Goal: Transaction & Acquisition: Purchase product/service

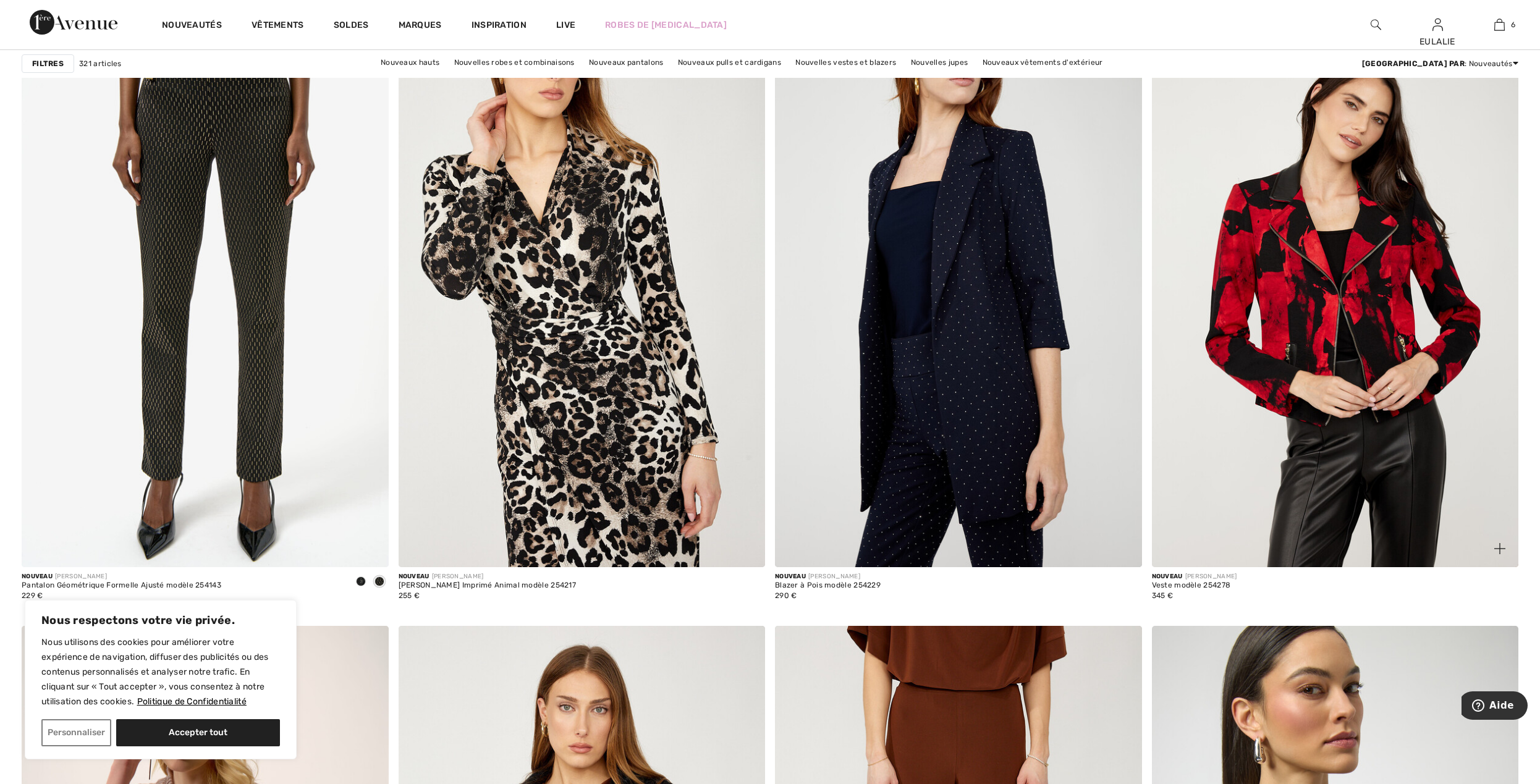
scroll to position [1152, 0]
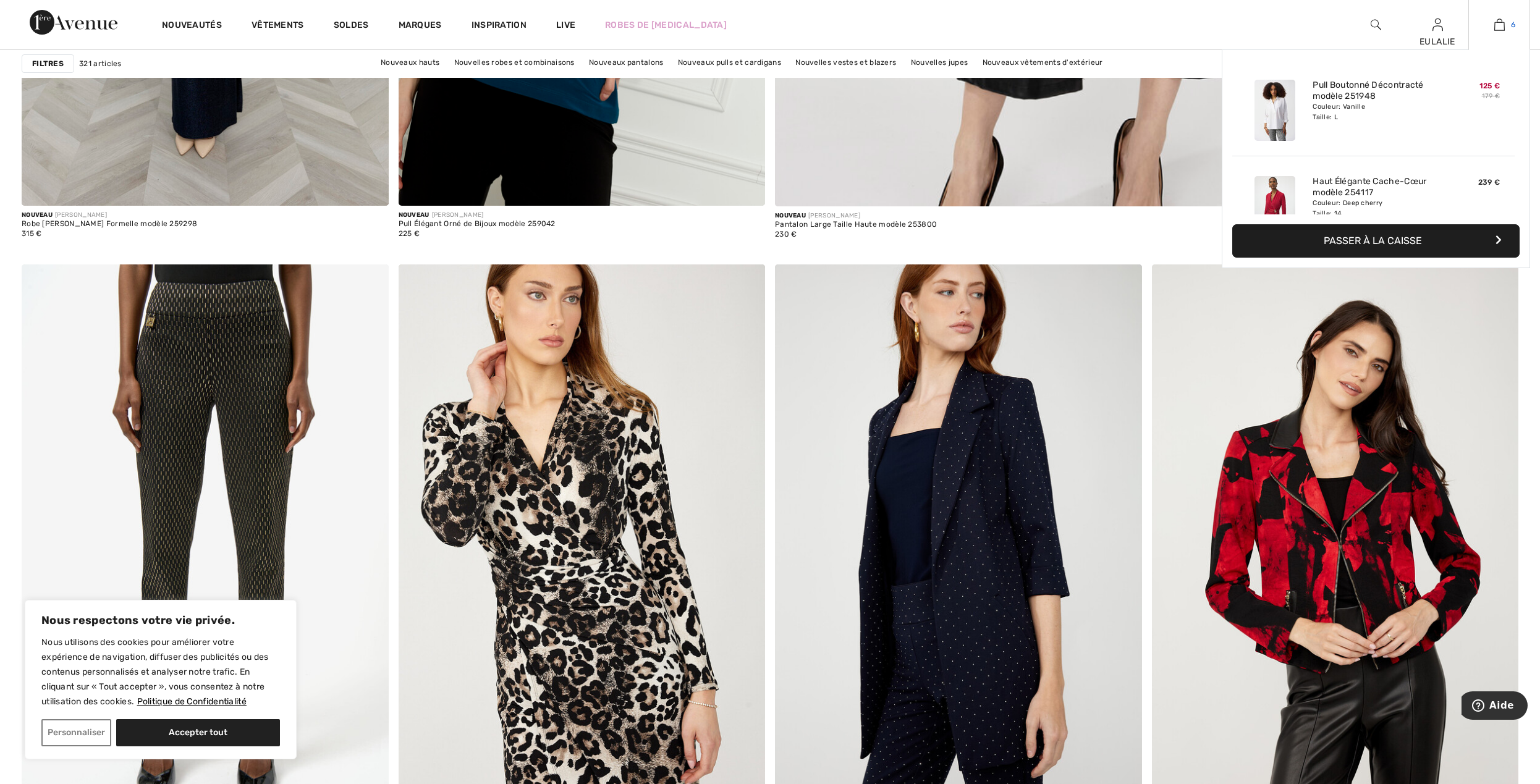
click at [1497, 20] on img at bounding box center [1500, 24] width 11 height 15
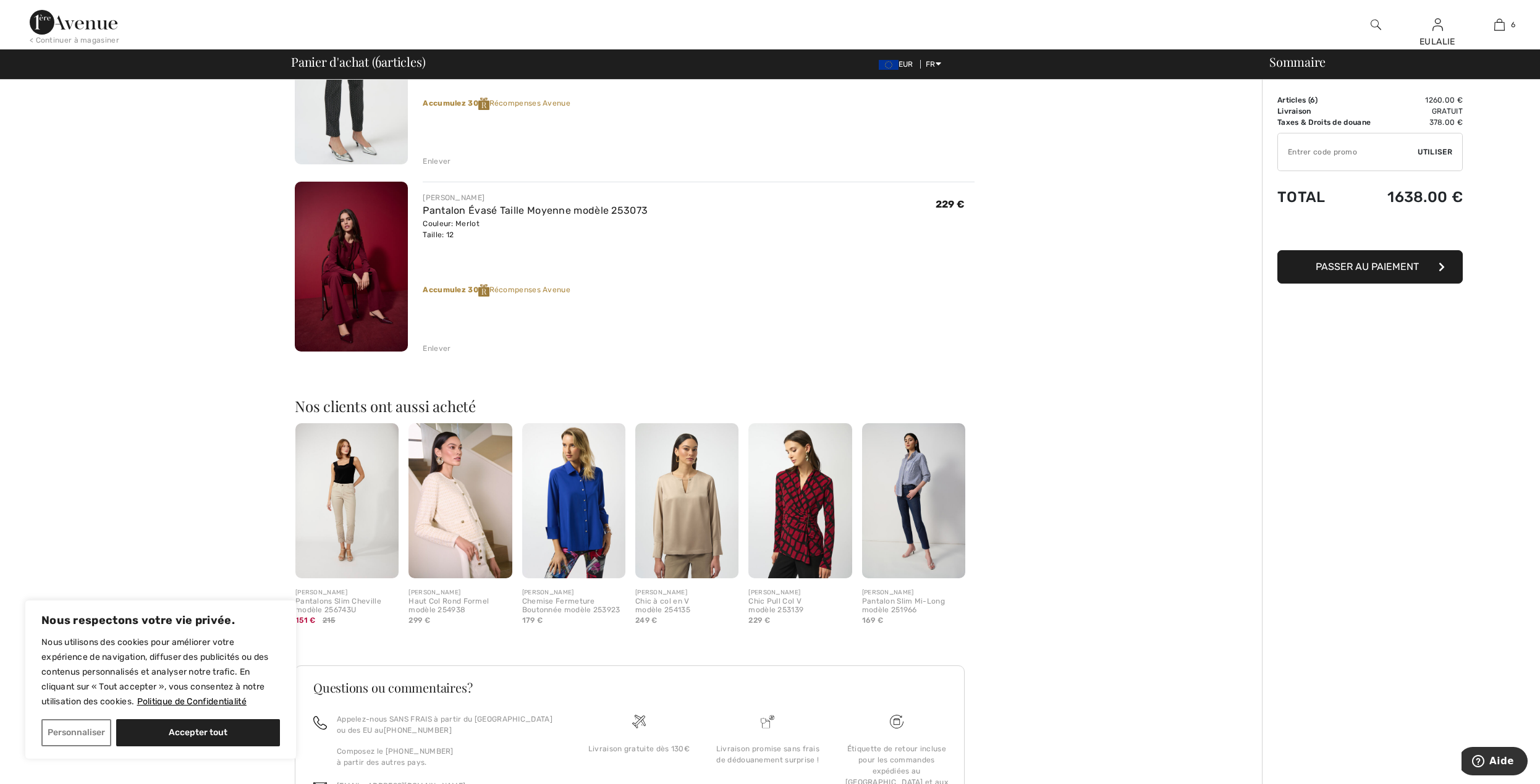
scroll to position [1032, 0]
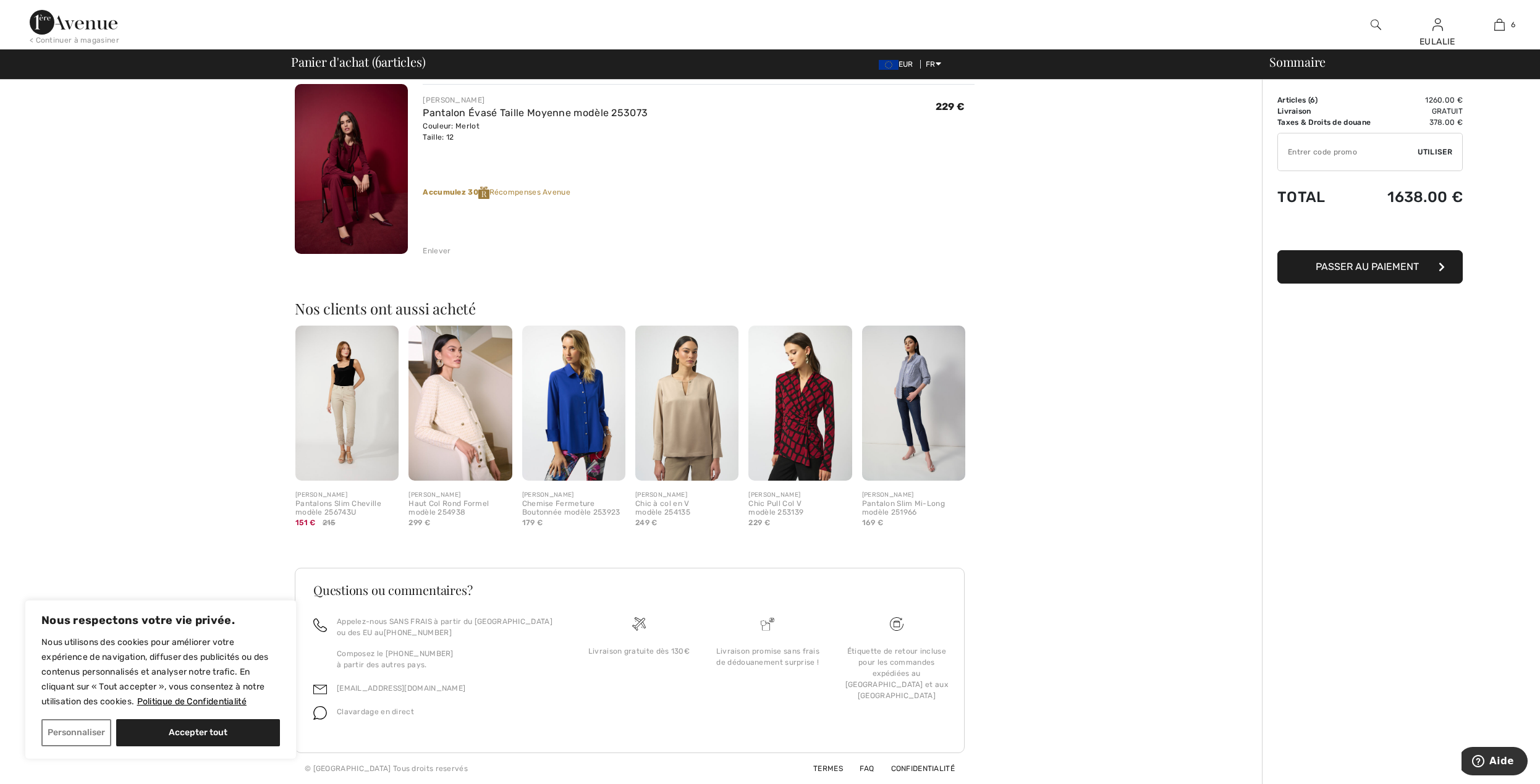
click at [709, 413] on img at bounding box center [687, 402] width 103 height 155
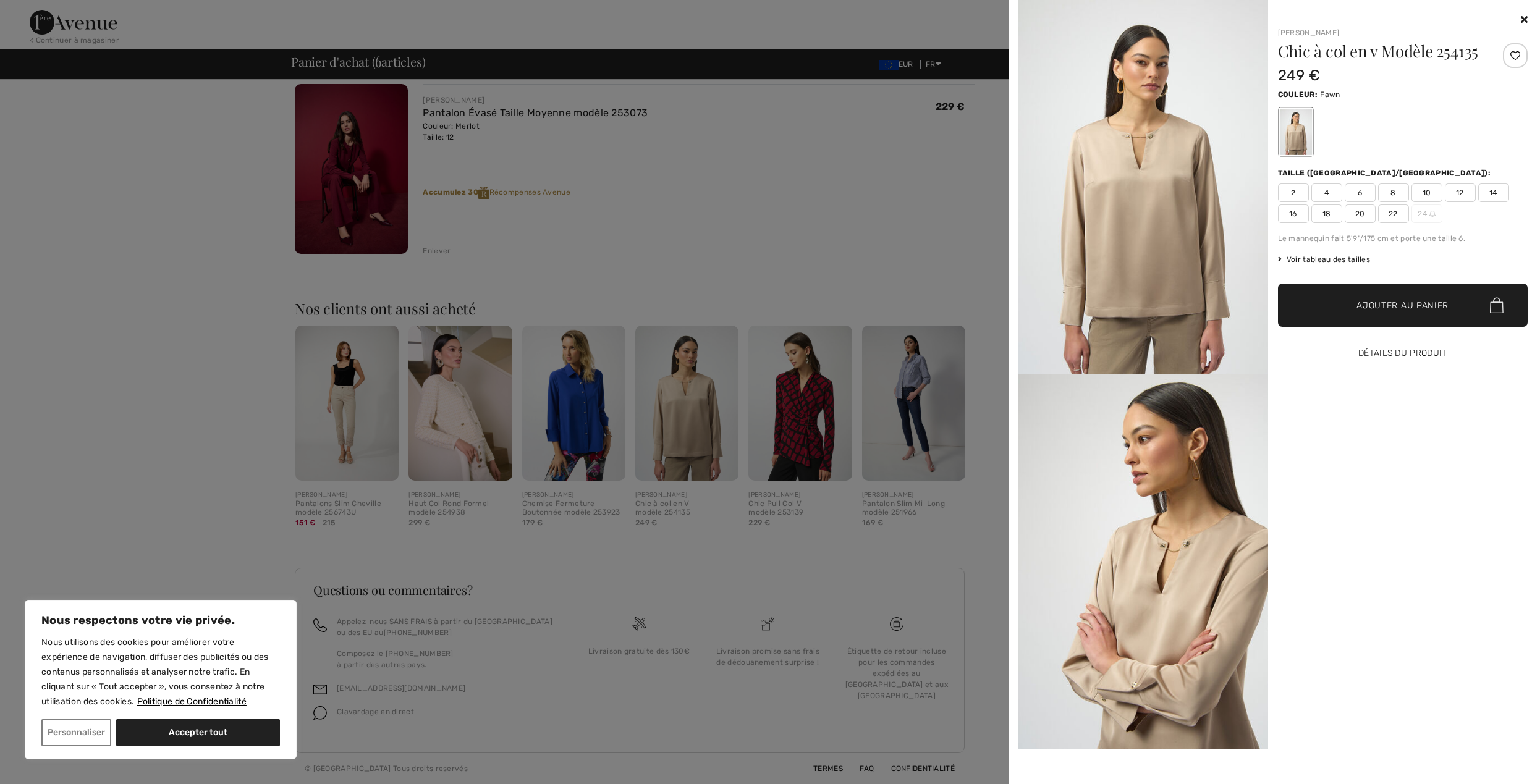
click at [1422, 346] on button "Détails du produit" at bounding box center [1403, 353] width 250 height 43
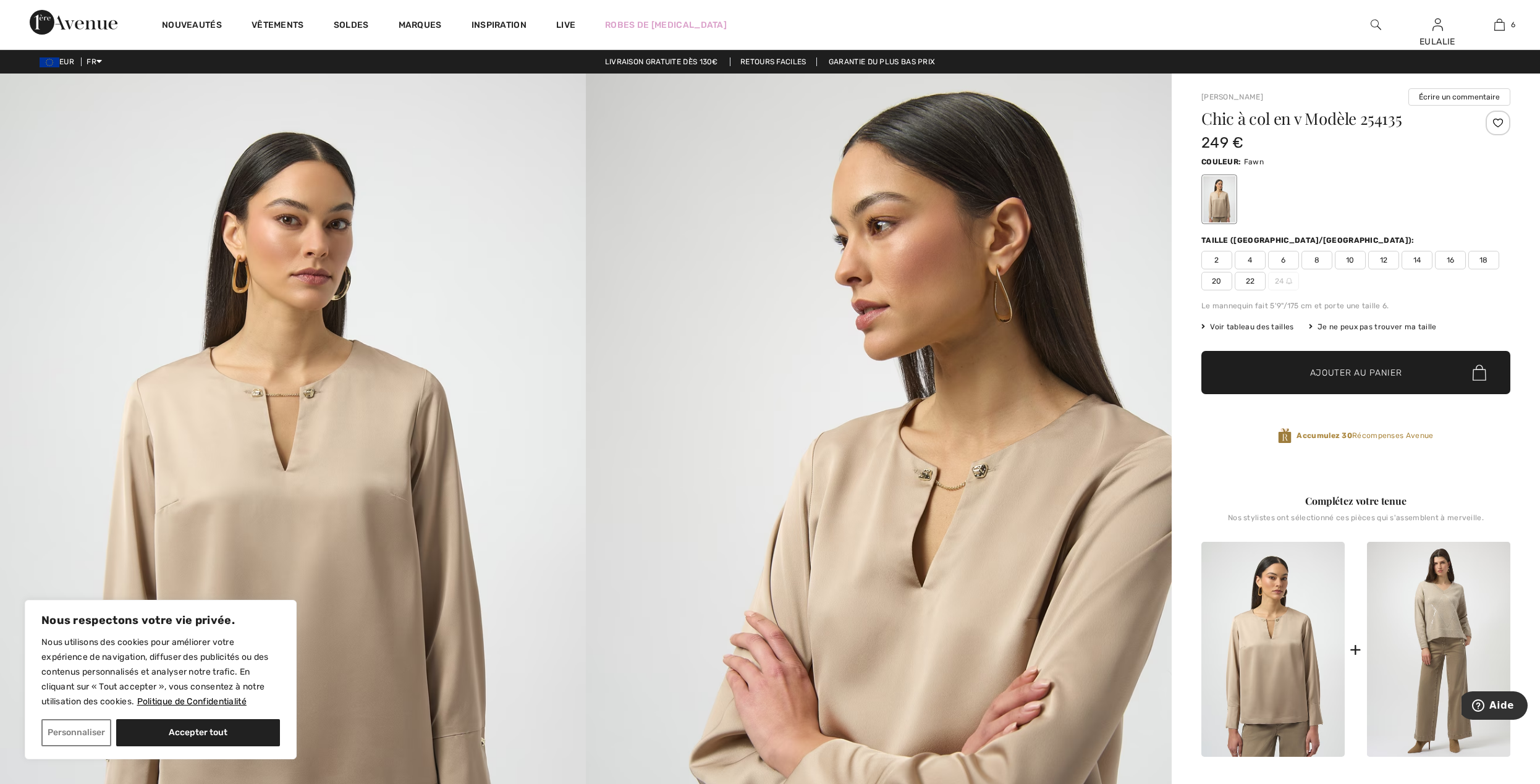
click at [348, 354] on img at bounding box center [292, 512] width 586 height 878
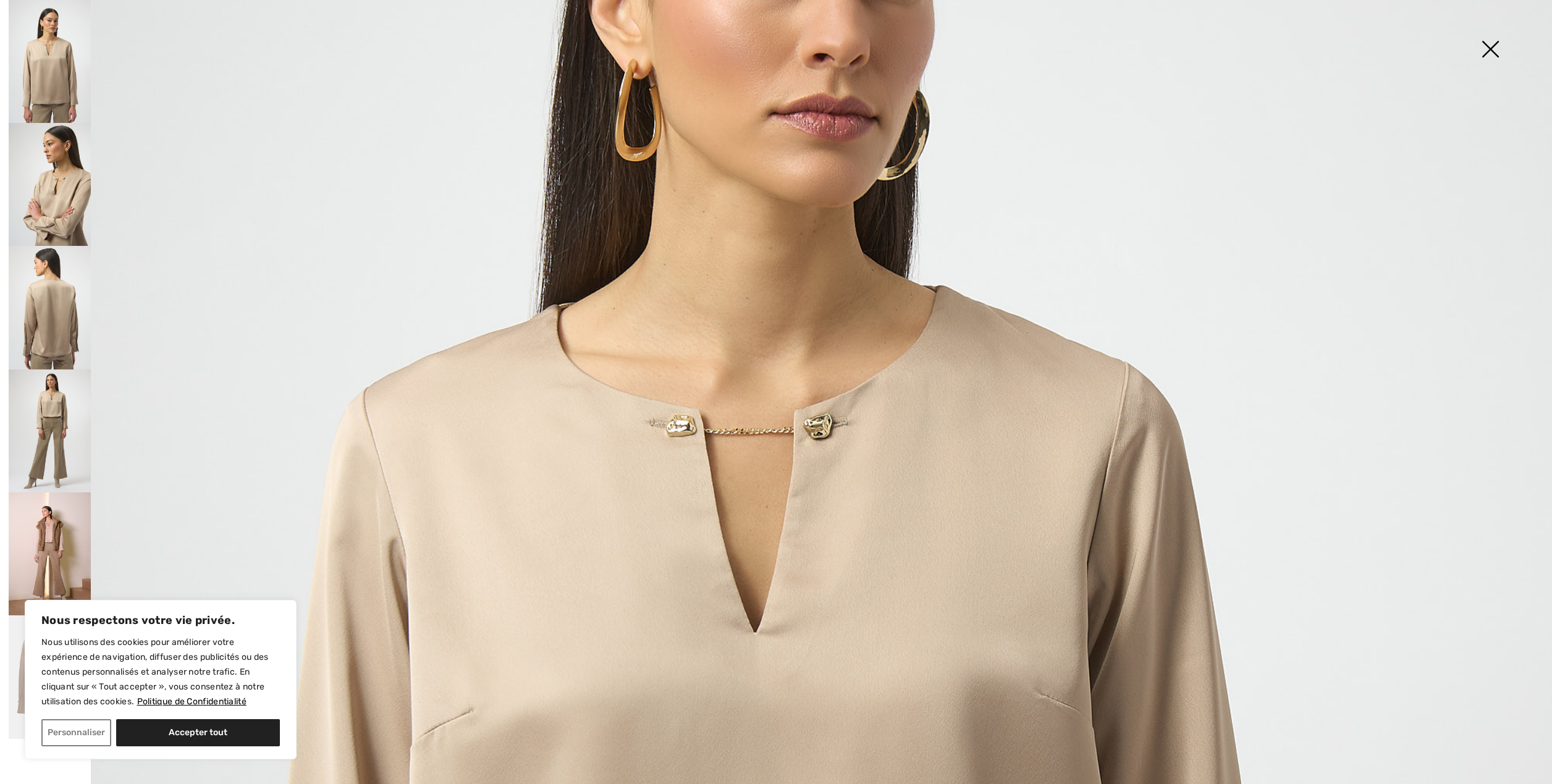
scroll to position [411, 0]
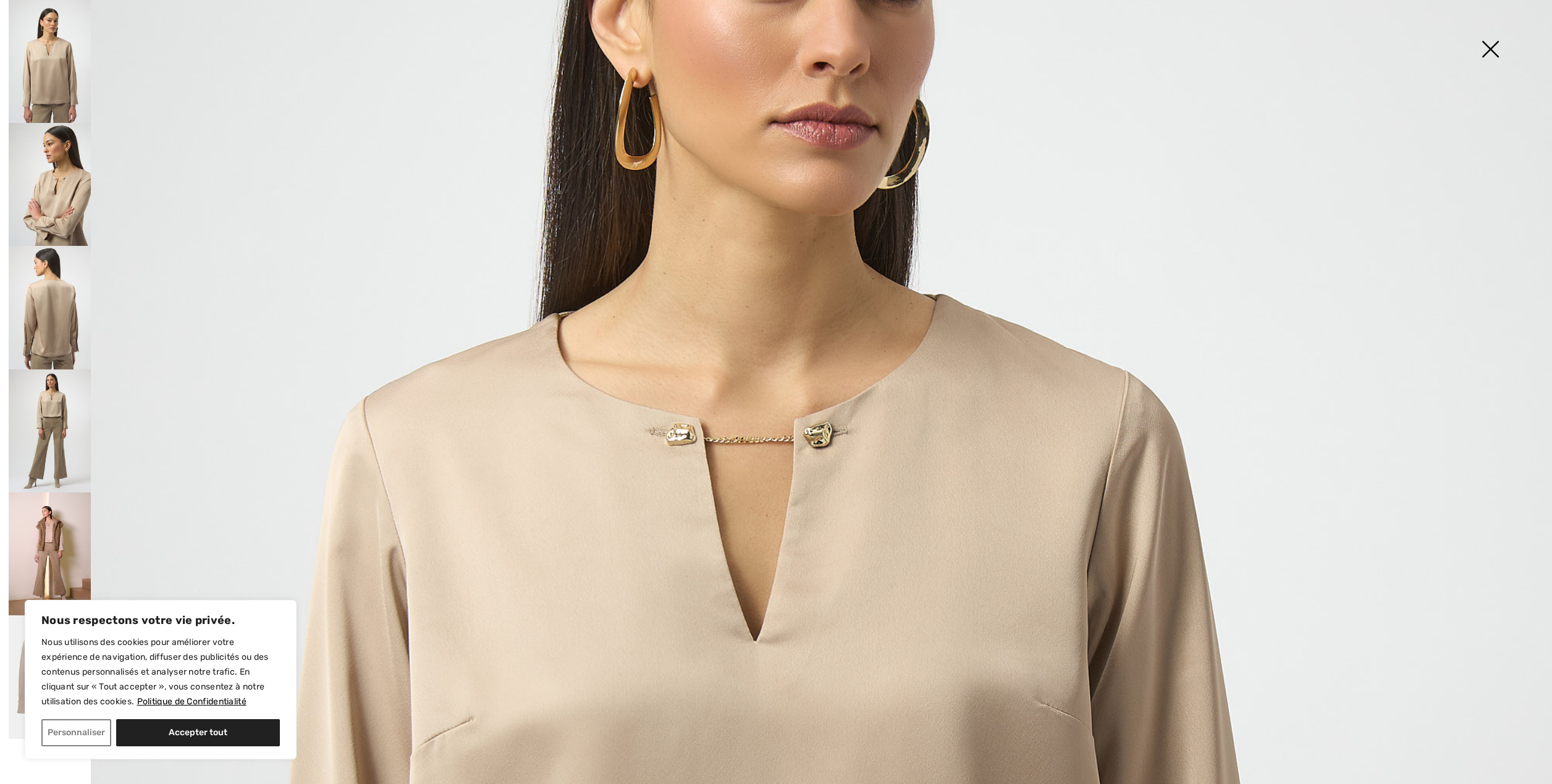
click at [51, 398] on img at bounding box center [50, 430] width 82 height 122
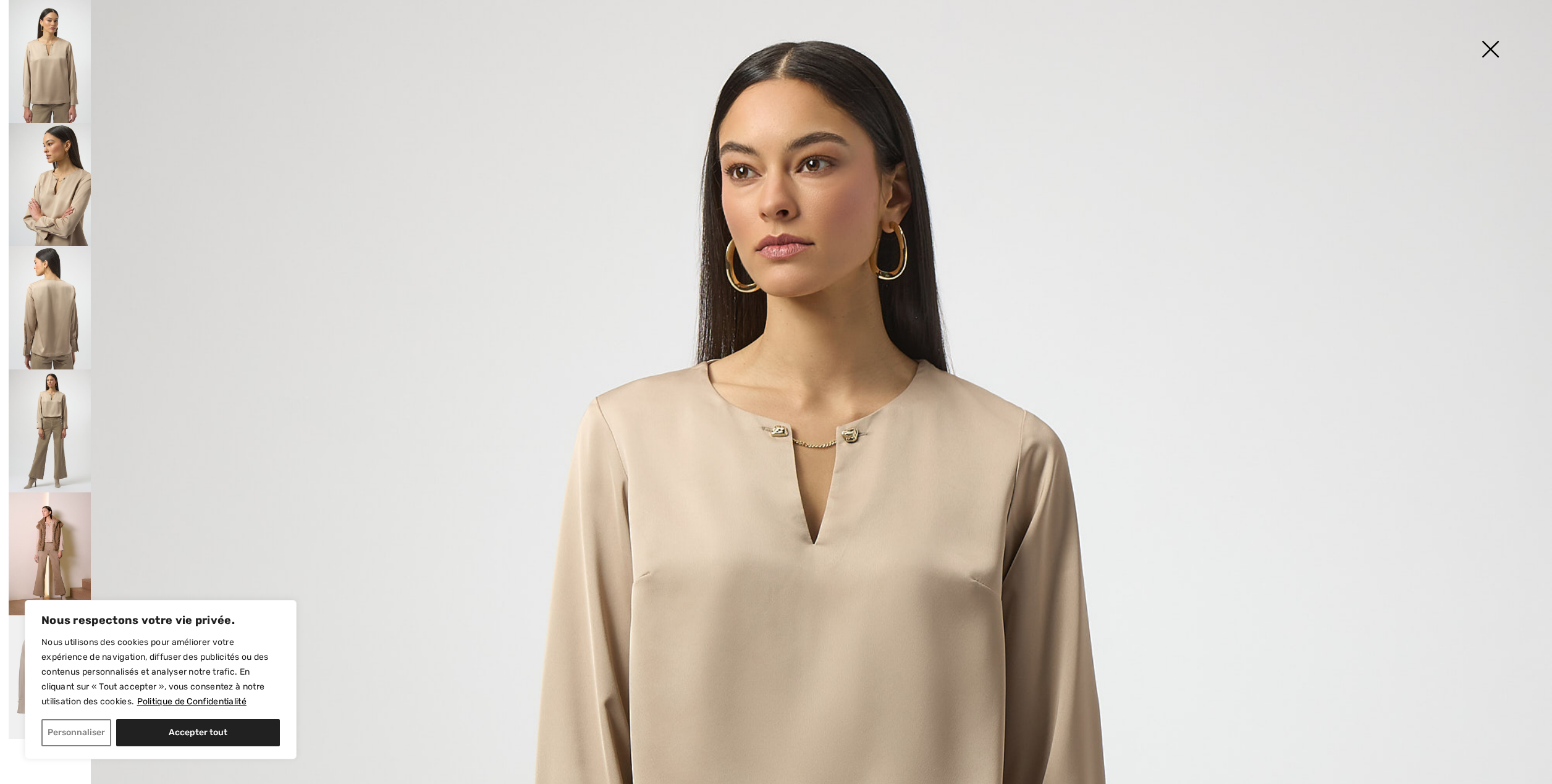
scroll to position [0, 0]
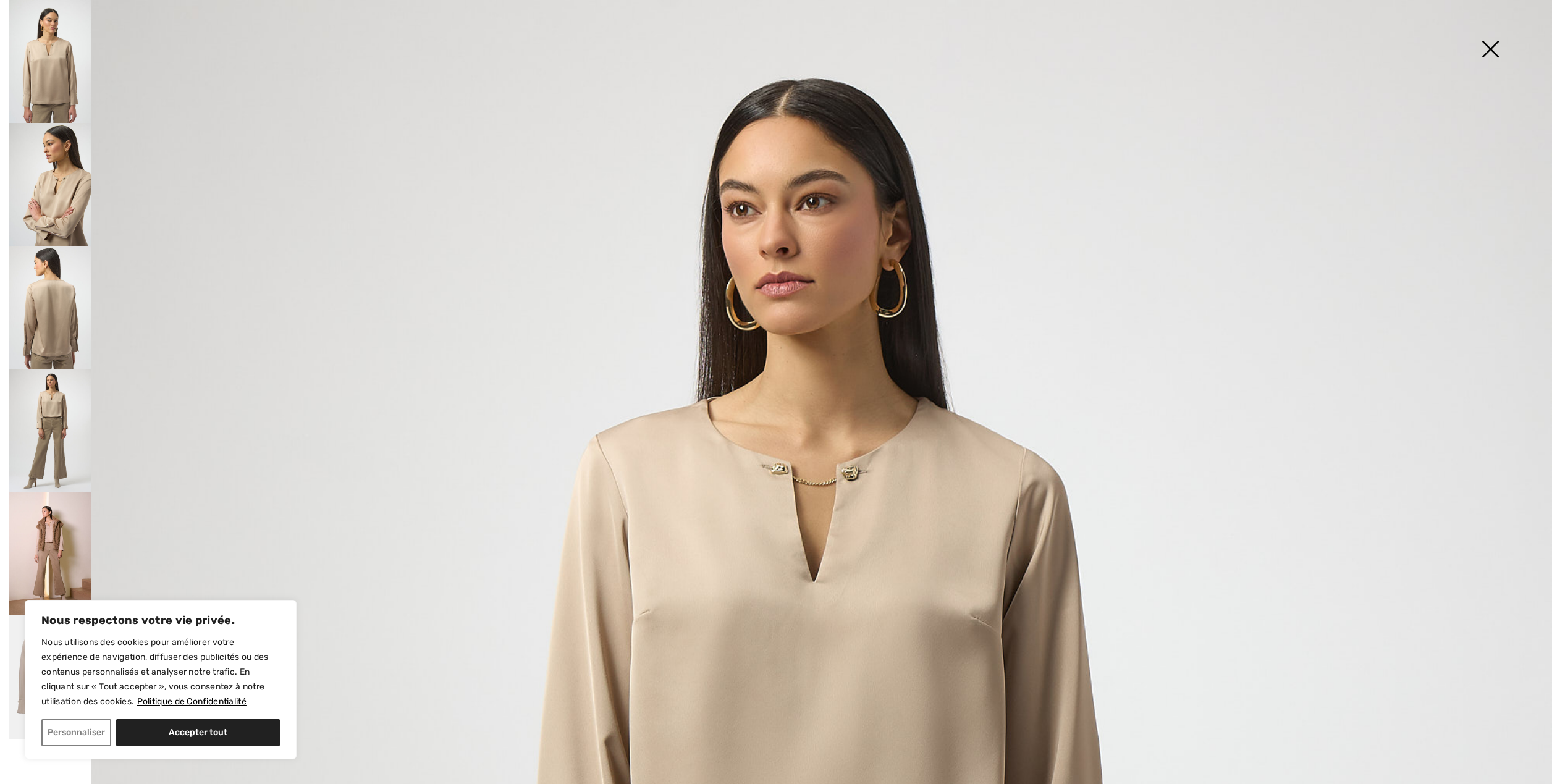
click at [72, 175] on img at bounding box center [50, 184] width 82 height 122
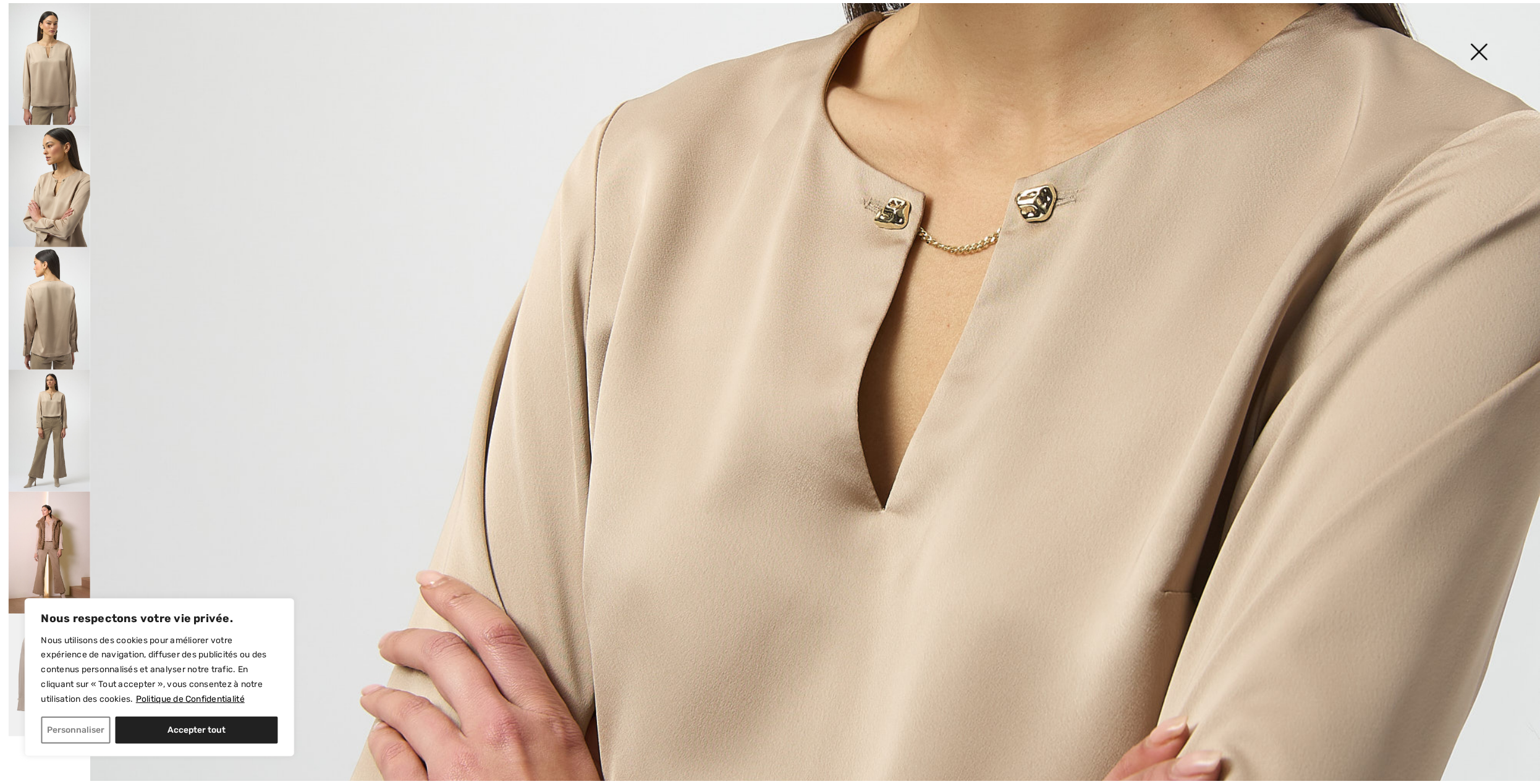
scroll to position [741, 0]
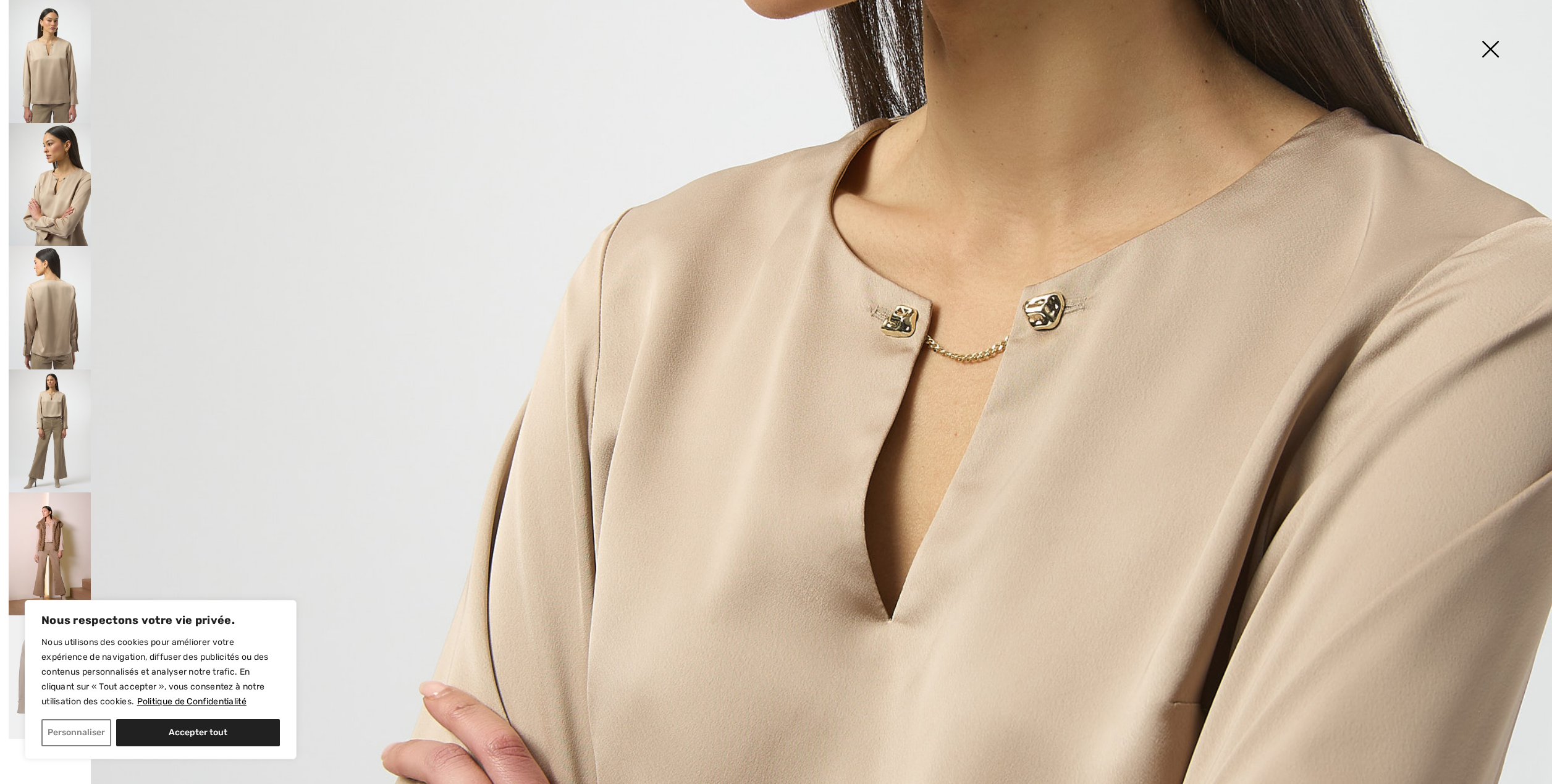
click at [1484, 45] on img at bounding box center [1490, 50] width 62 height 64
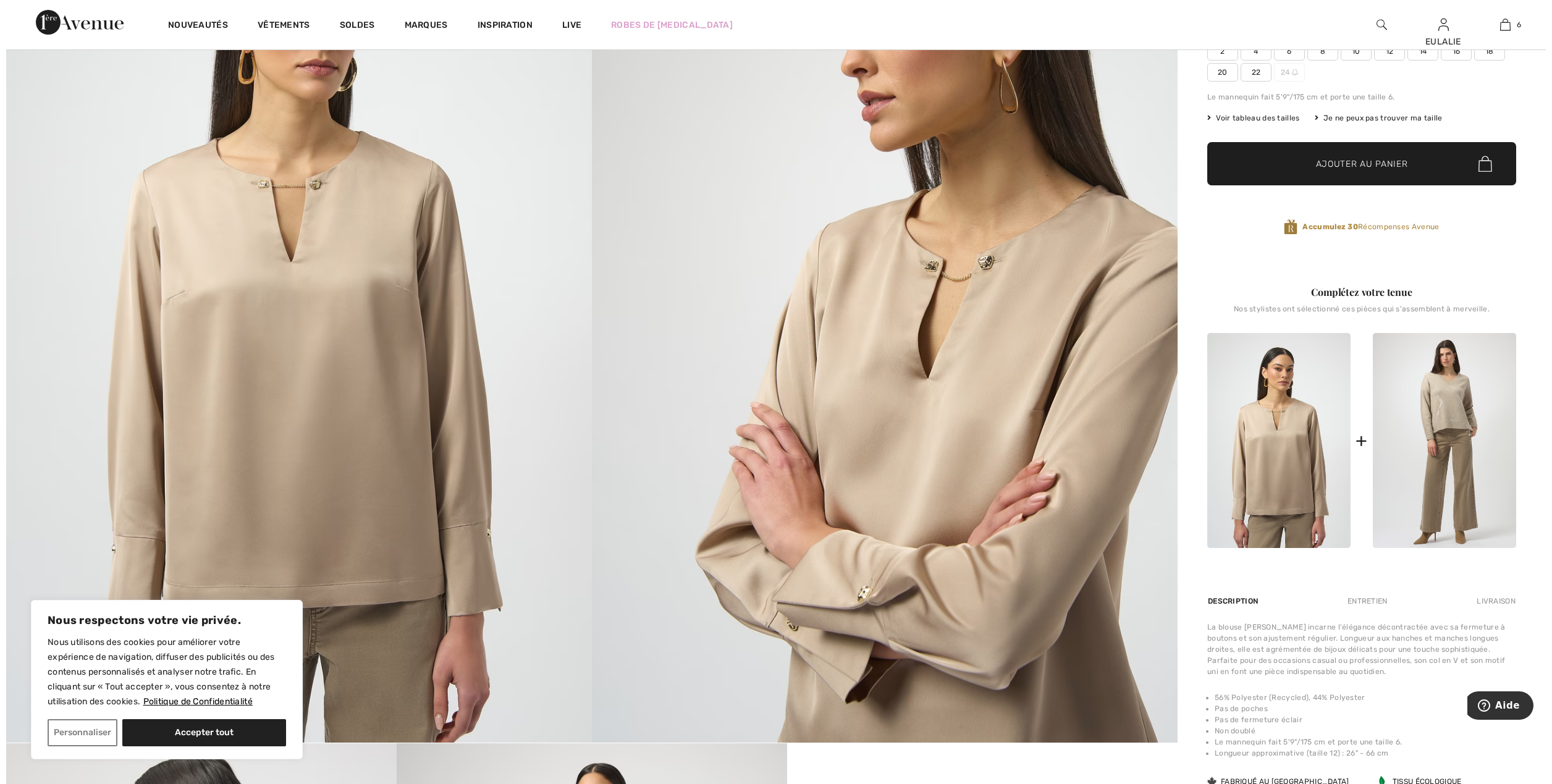
scroll to position [247, 0]
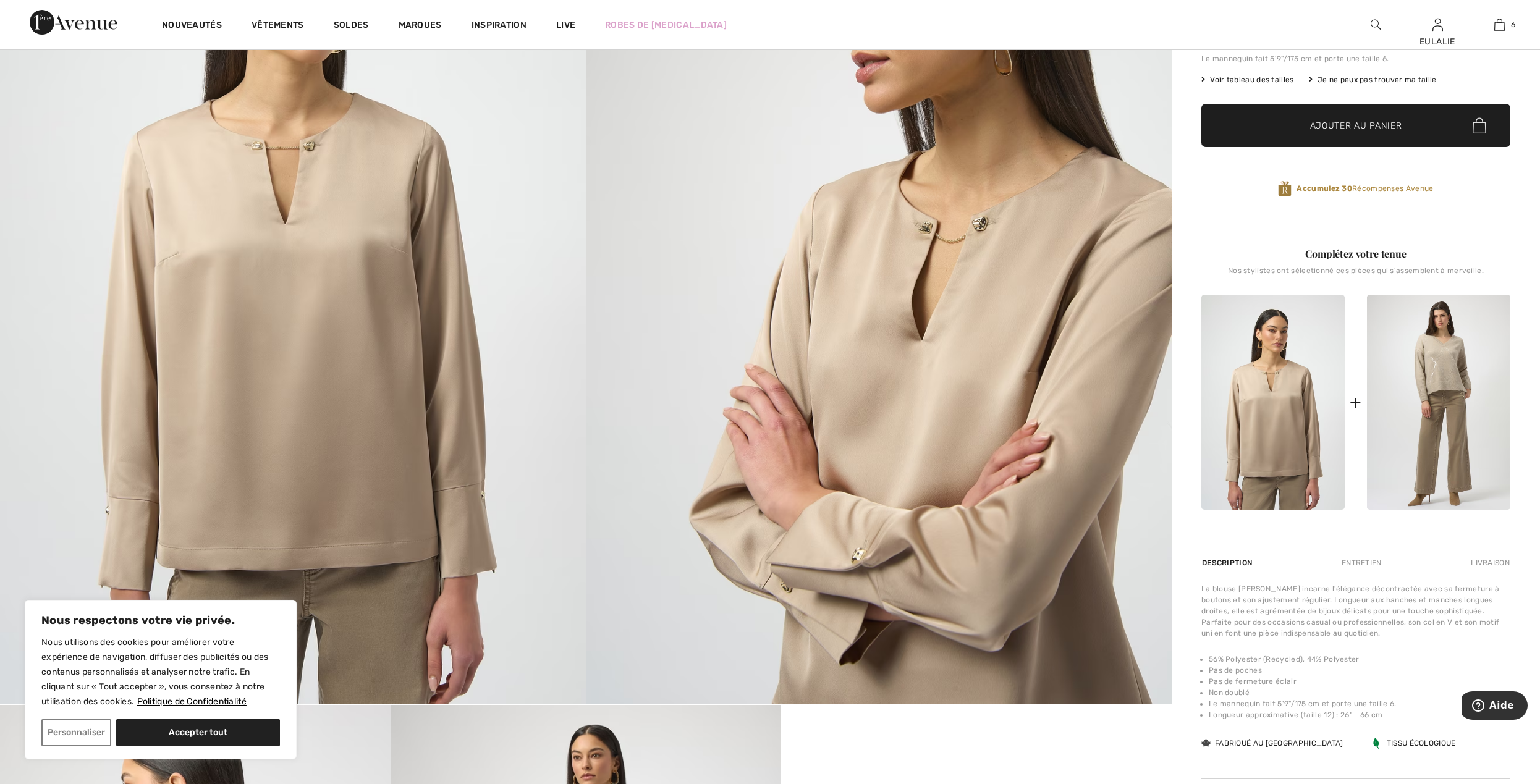
click at [205, 231] on img at bounding box center [292, 265] width 586 height 878
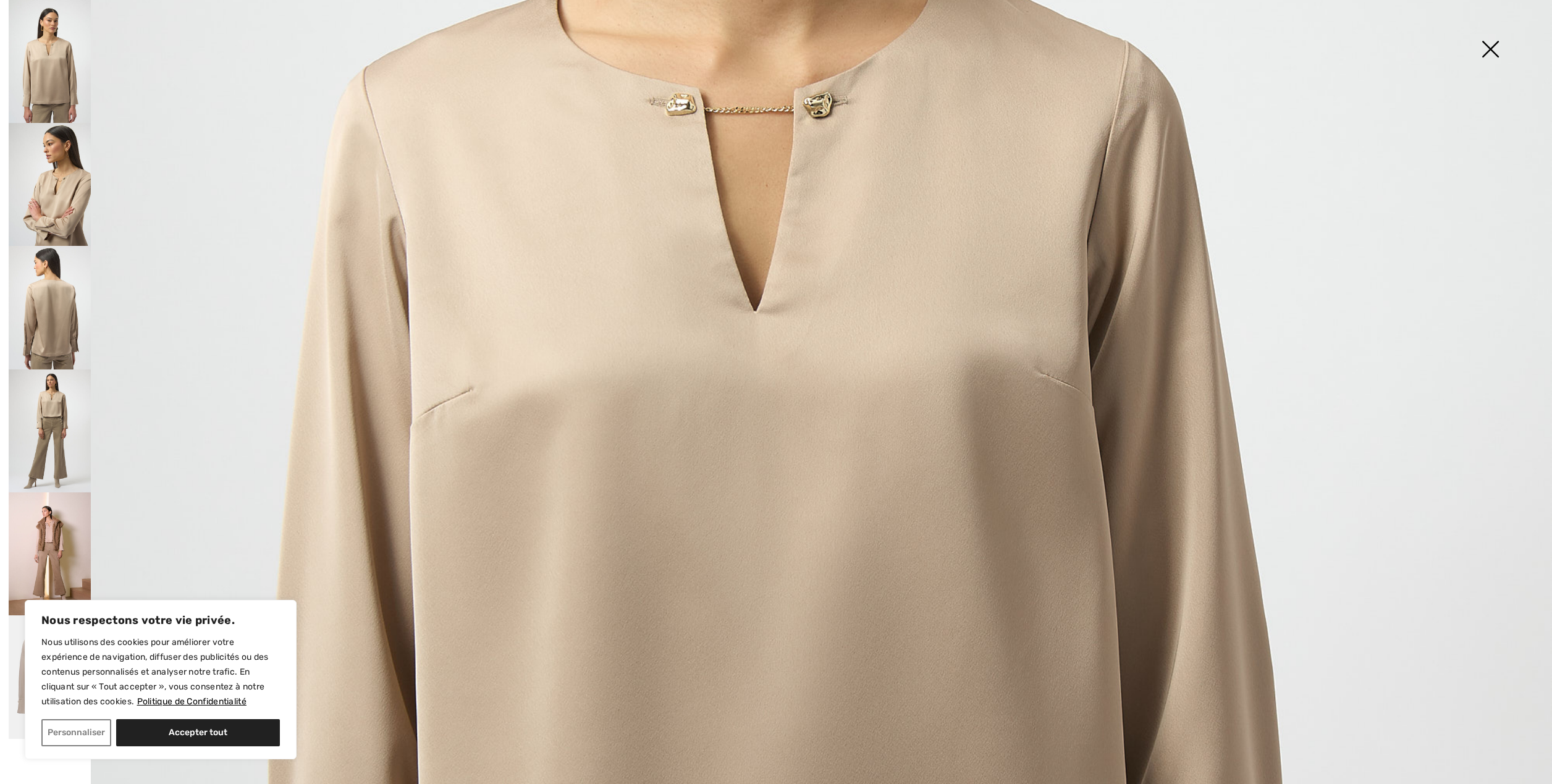
click at [28, 200] on img at bounding box center [50, 184] width 82 height 122
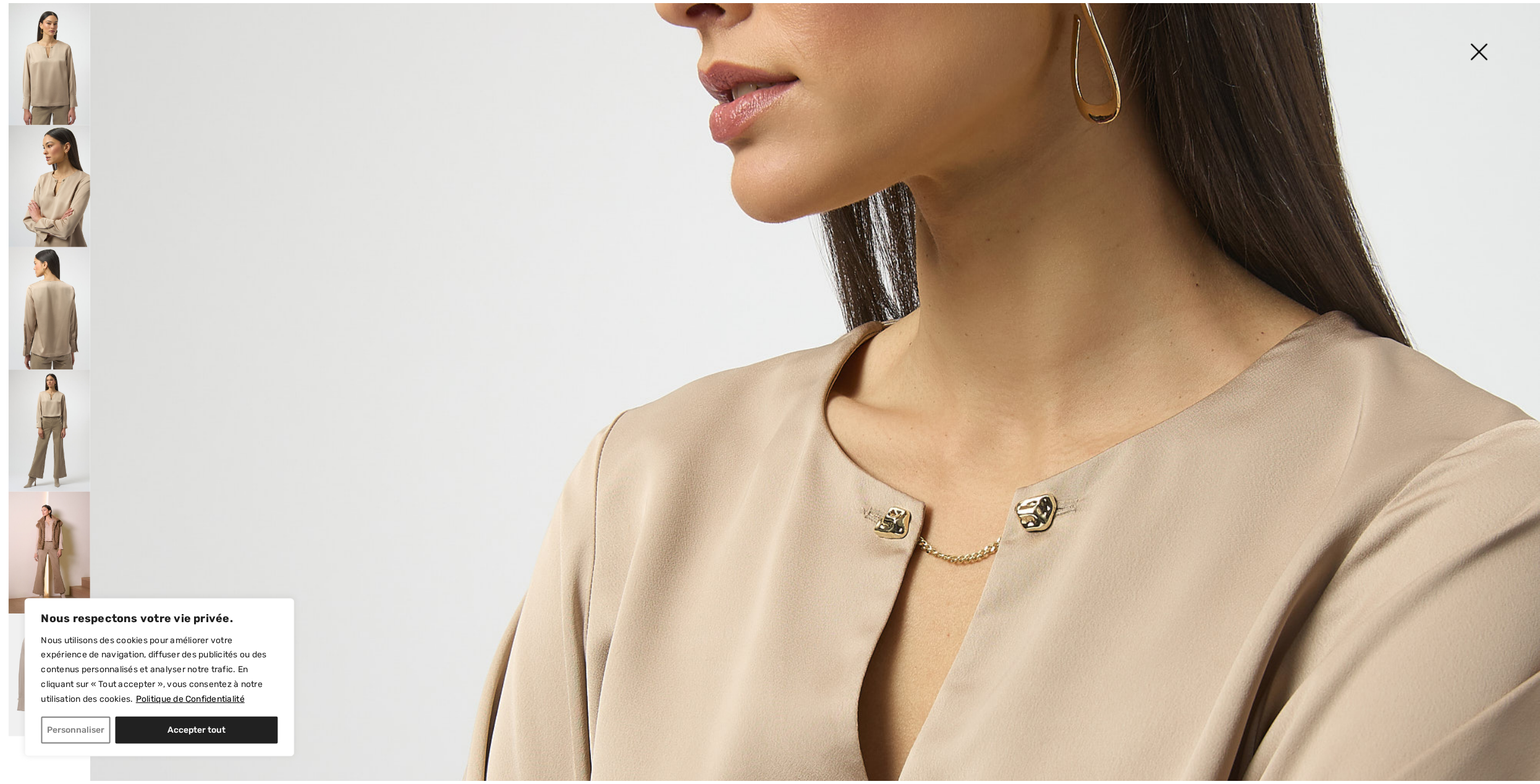
scroll to position [535, 0]
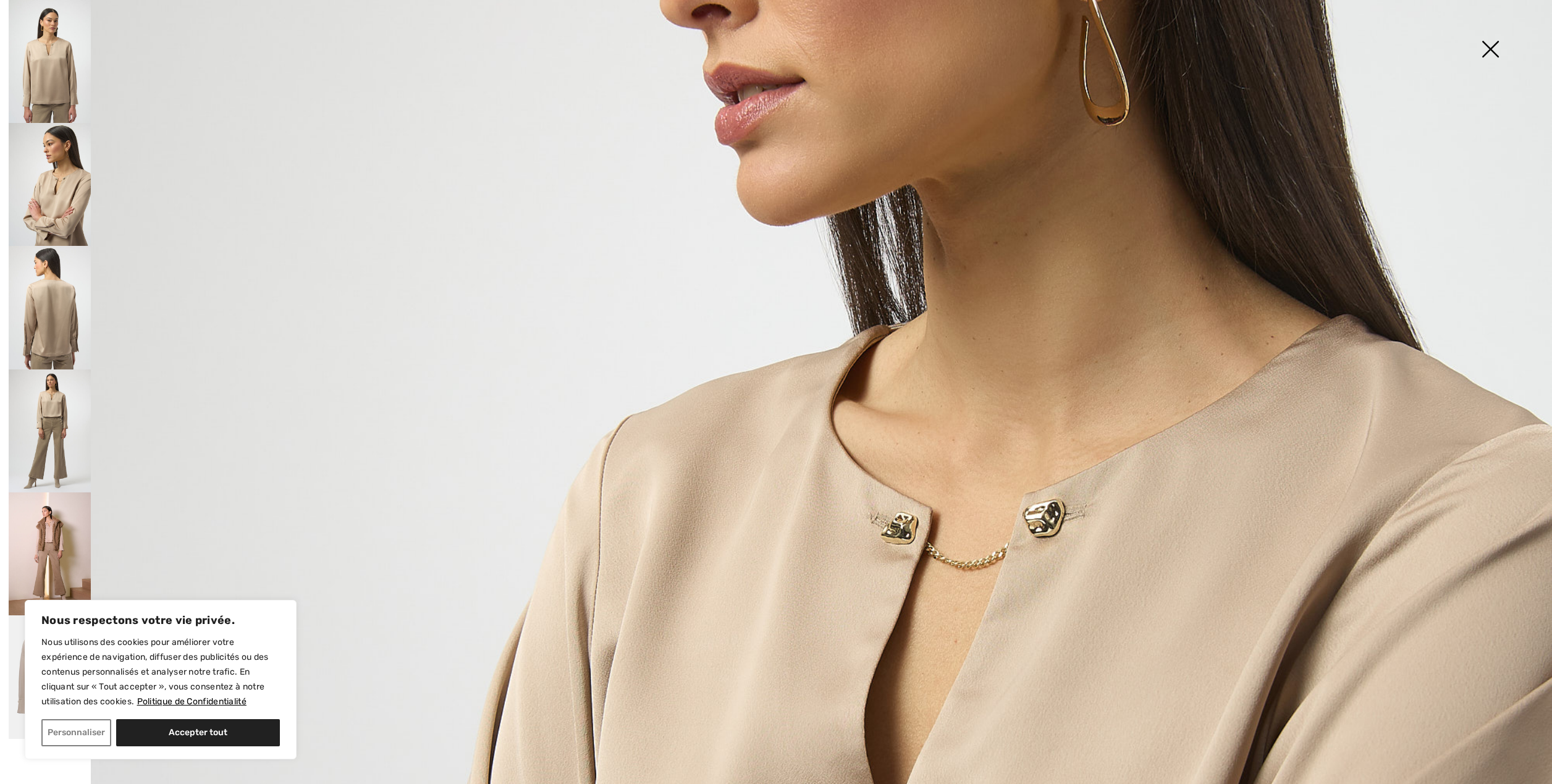
click at [1492, 40] on img at bounding box center [1490, 50] width 62 height 64
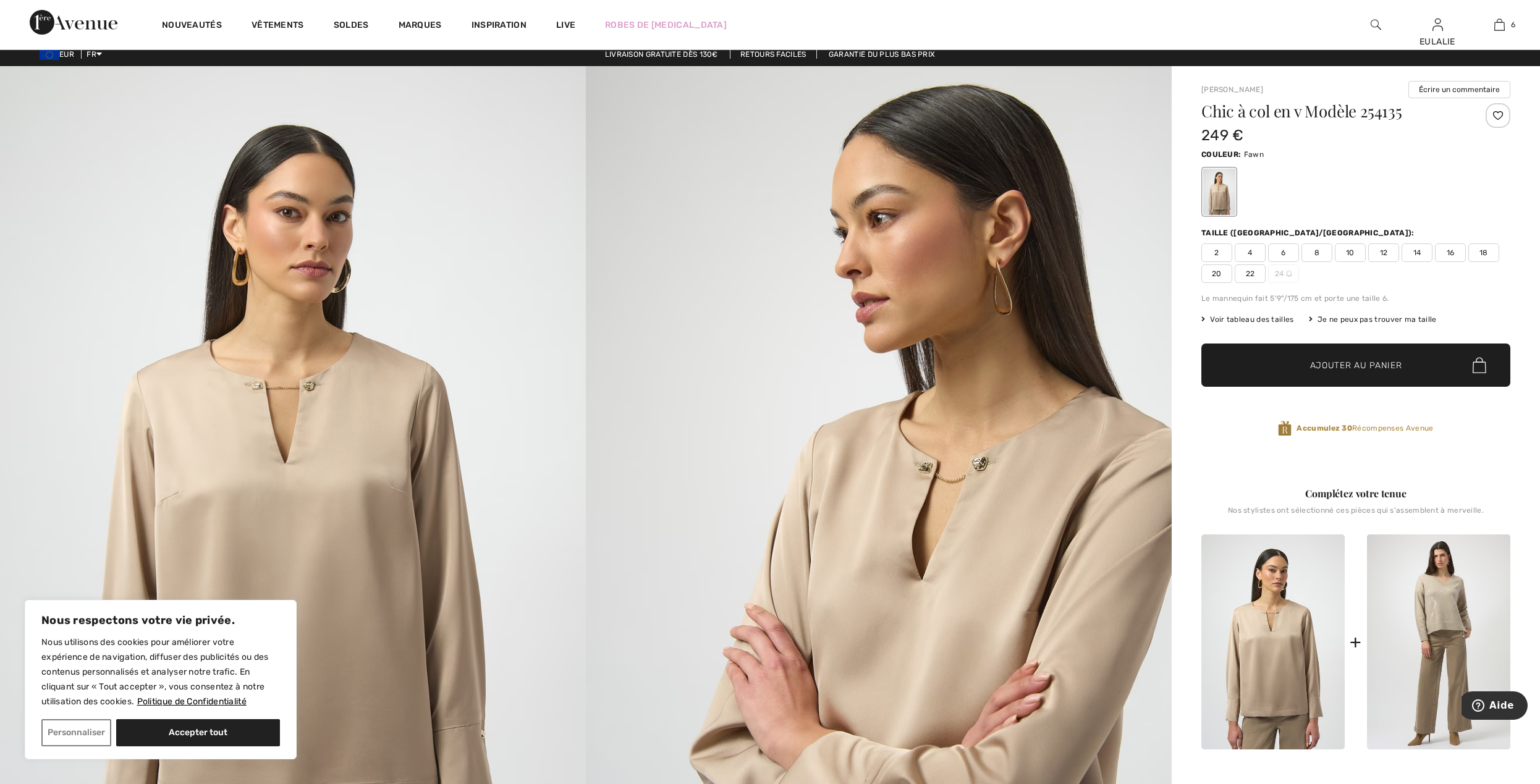
scroll to position [0, 0]
